Goal: Check status: Check status

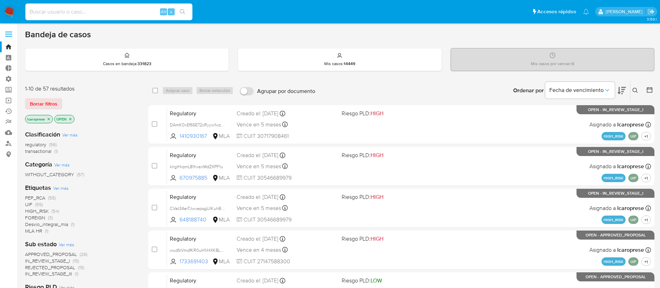
click at [89, 15] on input at bounding box center [108, 11] width 167 height 9
paste input "V59ym6md5XNrHuT0CwUteycS"
type input "V59ym6md5XNrHuT0CwUteycS"
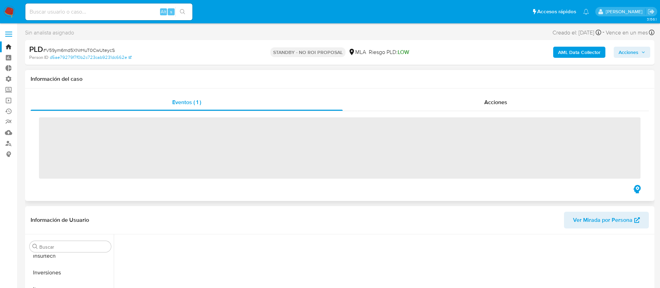
scroll to position [327, 0]
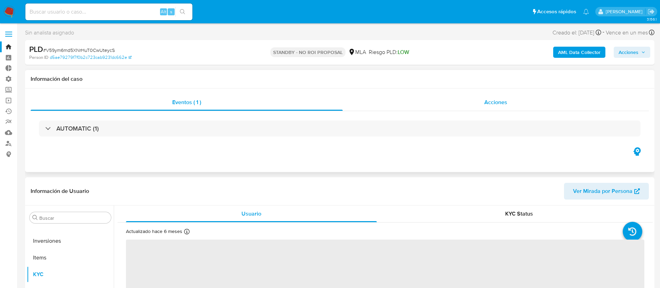
click at [436, 104] on div "Acciones" at bounding box center [495, 102] width 306 height 17
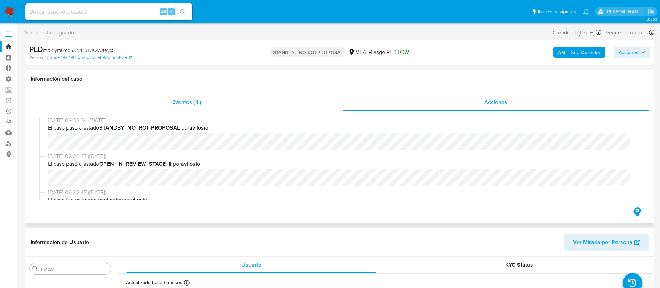
select select "10"
click at [201, 103] on span "Eventos ( 1 )" at bounding box center [186, 102] width 29 height 8
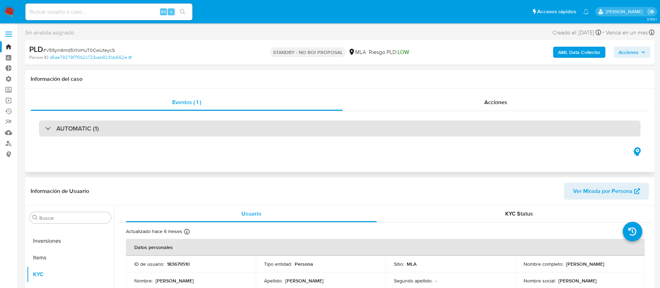
click at [200, 132] on div "AUTOMATIC (1)" at bounding box center [339, 128] width 601 height 16
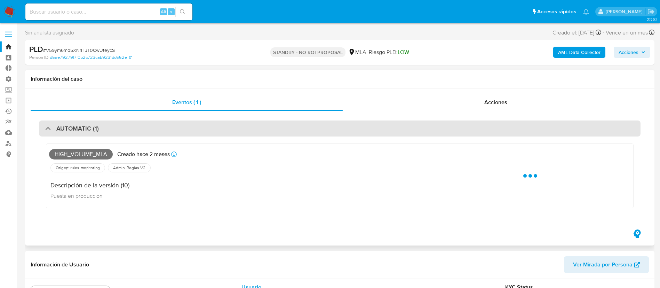
click at [200, 132] on div "AUTOMATIC (1)" at bounding box center [339, 128] width 601 height 16
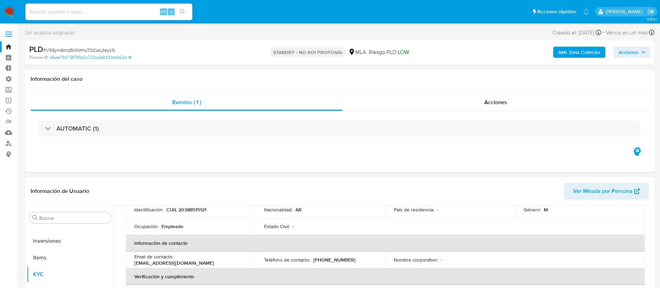
scroll to position [0, 0]
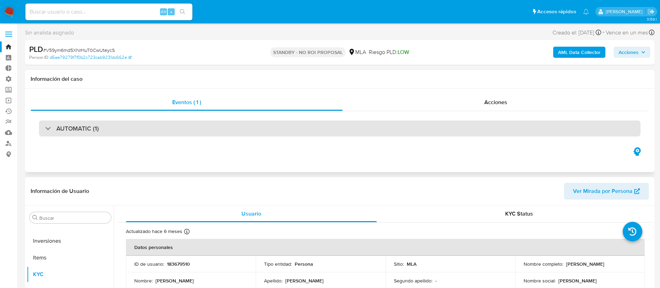
click at [94, 123] on div "AUTOMATIC (1)" at bounding box center [339, 128] width 601 height 16
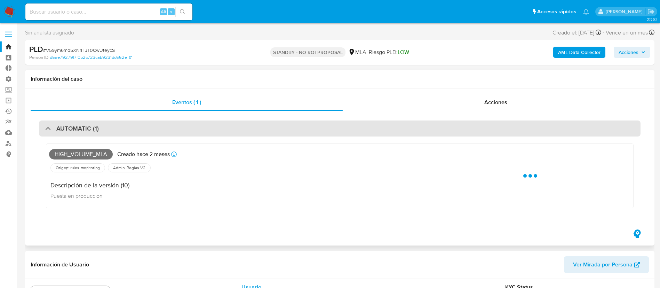
click at [94, 123] on div "AUTOMATIC (1)" at bounding box center [339, 128] width 601 height 16
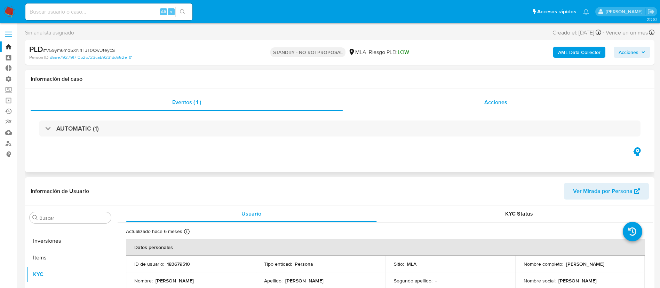
click at [423, 102] on div "Acciones" at bounding box center [495, 102] width 306 height 17
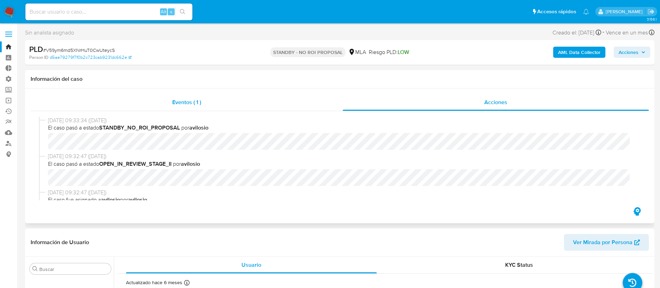
click at [225, 102] on div "Eventos ( 1 )" at bounding box center [187, 102] width 312 height 17
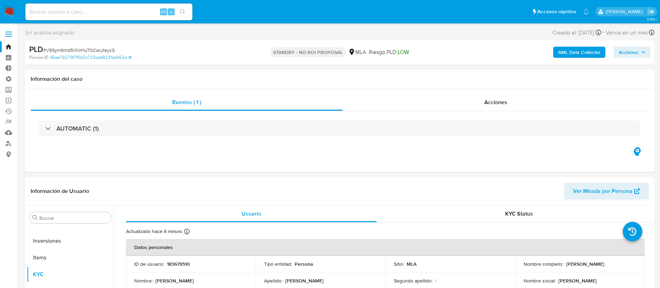
click at [9, 45] on link "Bandeja" at bounding box center [41, 46] width 83 height 11
